Goal: Information Seeking & Learning: Understand process/instructions

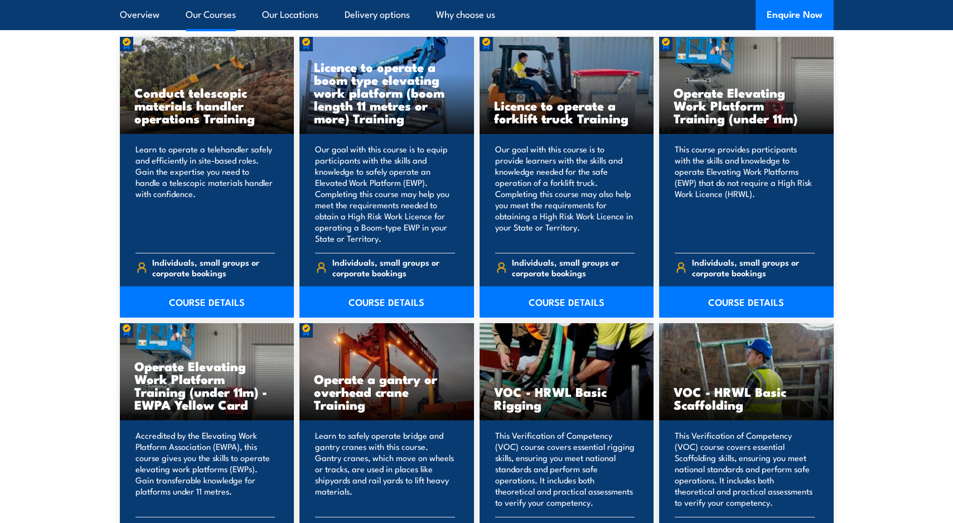
scroll to position [892, 0]
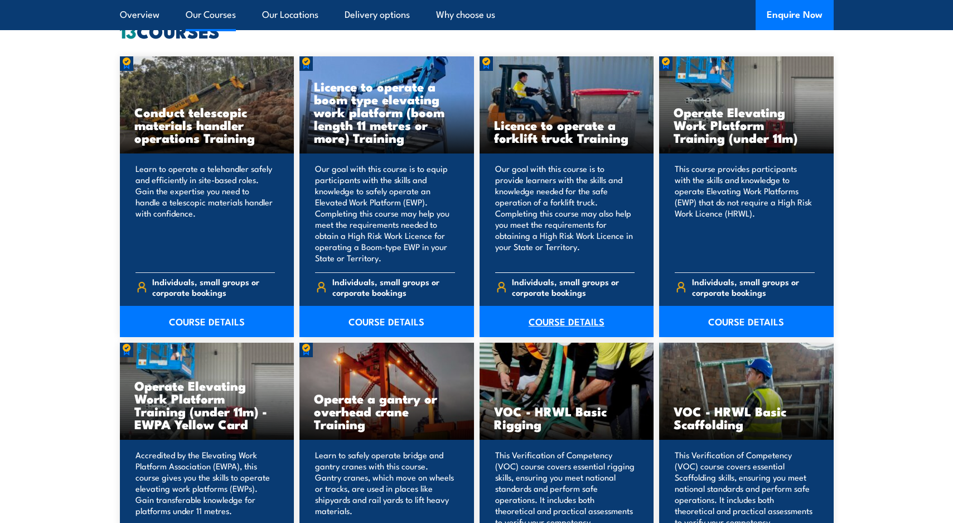
click at [552, 318] on link "COURSE DETAILS" at bounding box center [567, 321] width 175 height 31
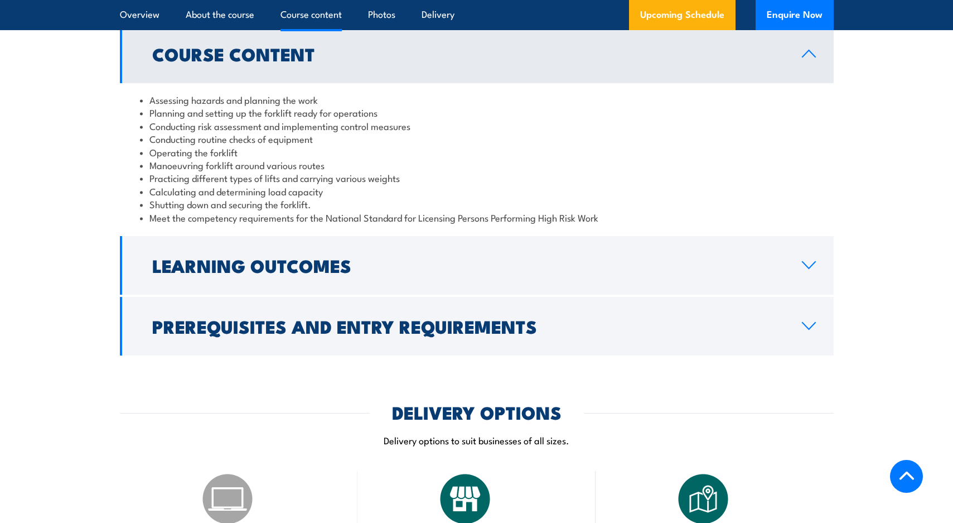
scroll to position [1115, 0]
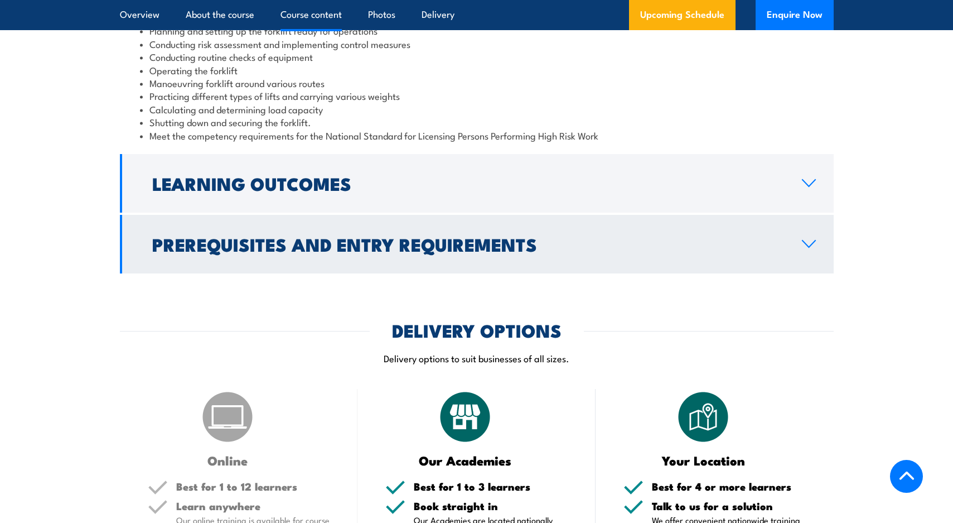
click at [307, 248] on h2 "Prerequisites and Entry Requirements" at bounding box center [468, 244] width 632 height 16
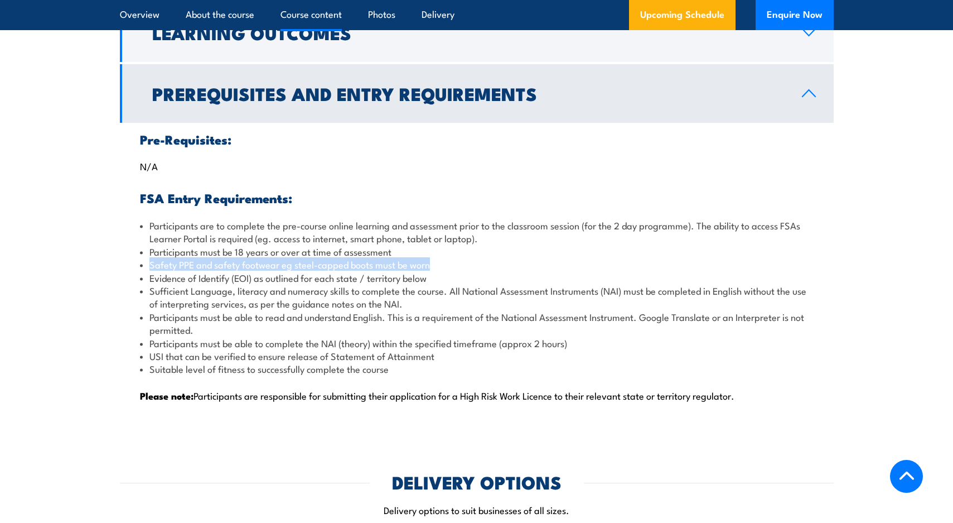
drag, startPoint x: 149, startPoint y: 264, endPoint x: 429, endPoint y: 264, distance: 279.4
click at [429, 264] on li "Safety PPE and safety footwear eg steel-capped boots must be worn" at bounding box center [477, 264] width 674 height 13
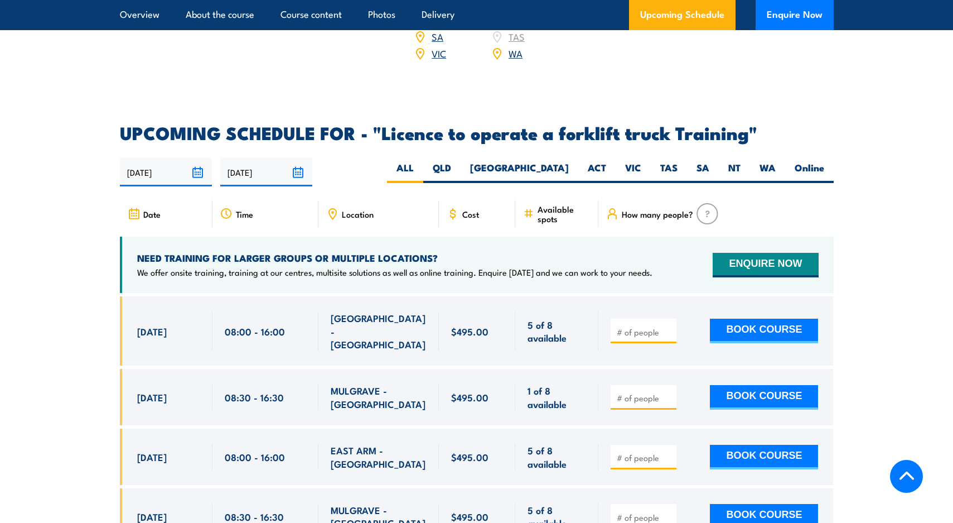
scroll to position [2063, 0]
